Goal: Find contact information: Find contact information

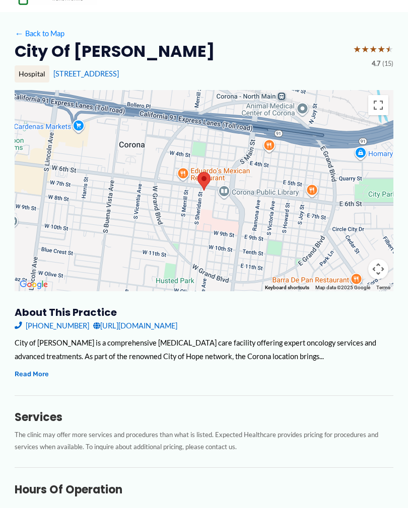
scroll to position [56, 0]
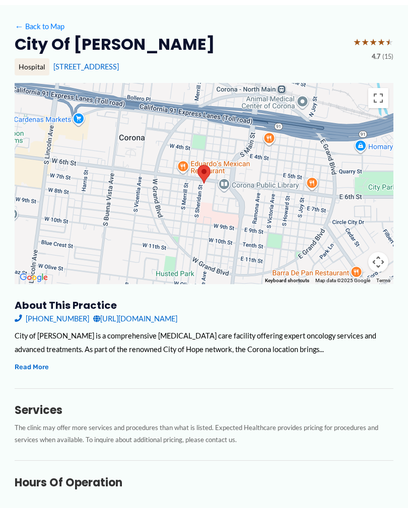
click at [165, 320] on link "[URL][DOMAIN_NAME]" at bounding box center [135, 319] width 84 height 14
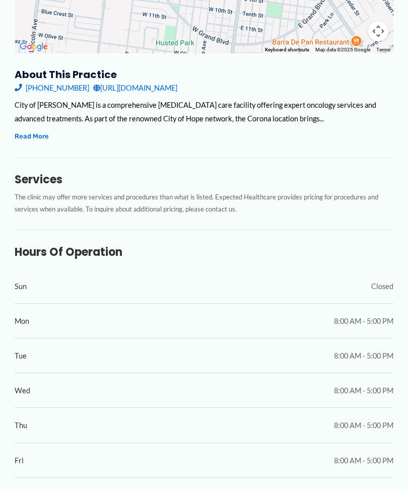
scroll to position [287, 0]
click at [30, 138] on button "Read More" at bounding box center [32, 137] width 34 height 12
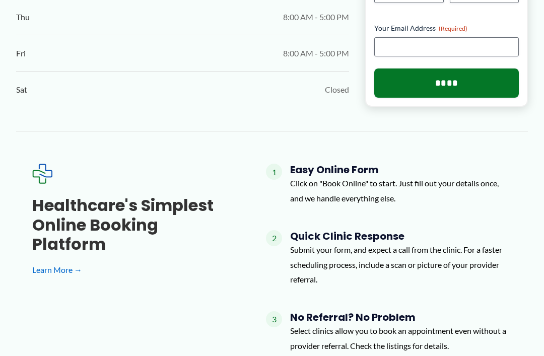
scroll to position [878, 0]
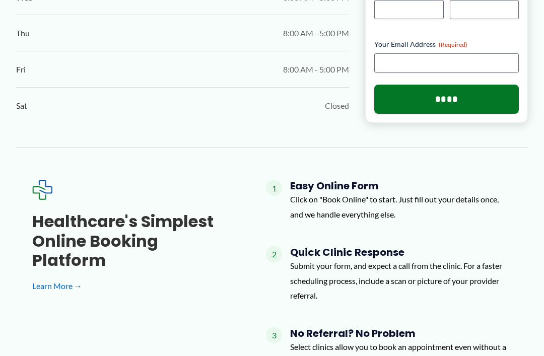
click at [51, 278] on link "Learn More →" at bounding box center [132, 285] width 201 height 15
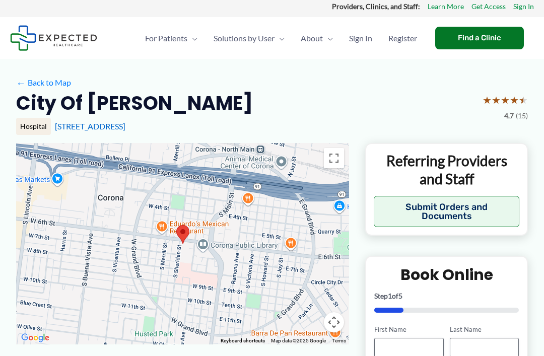
scroll to position [0, 0]
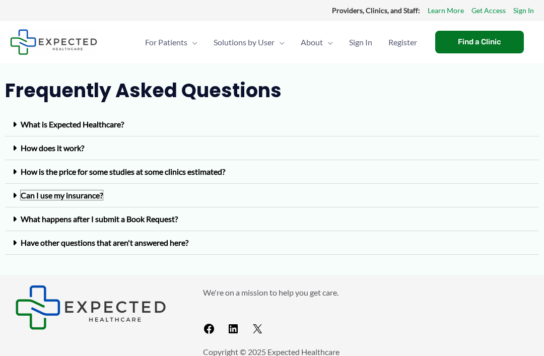
click at [35, 199] on link "Can I use my insurance?" at bounding box center [62, 195] width 82 height 10
